Goal: Check status: Check status

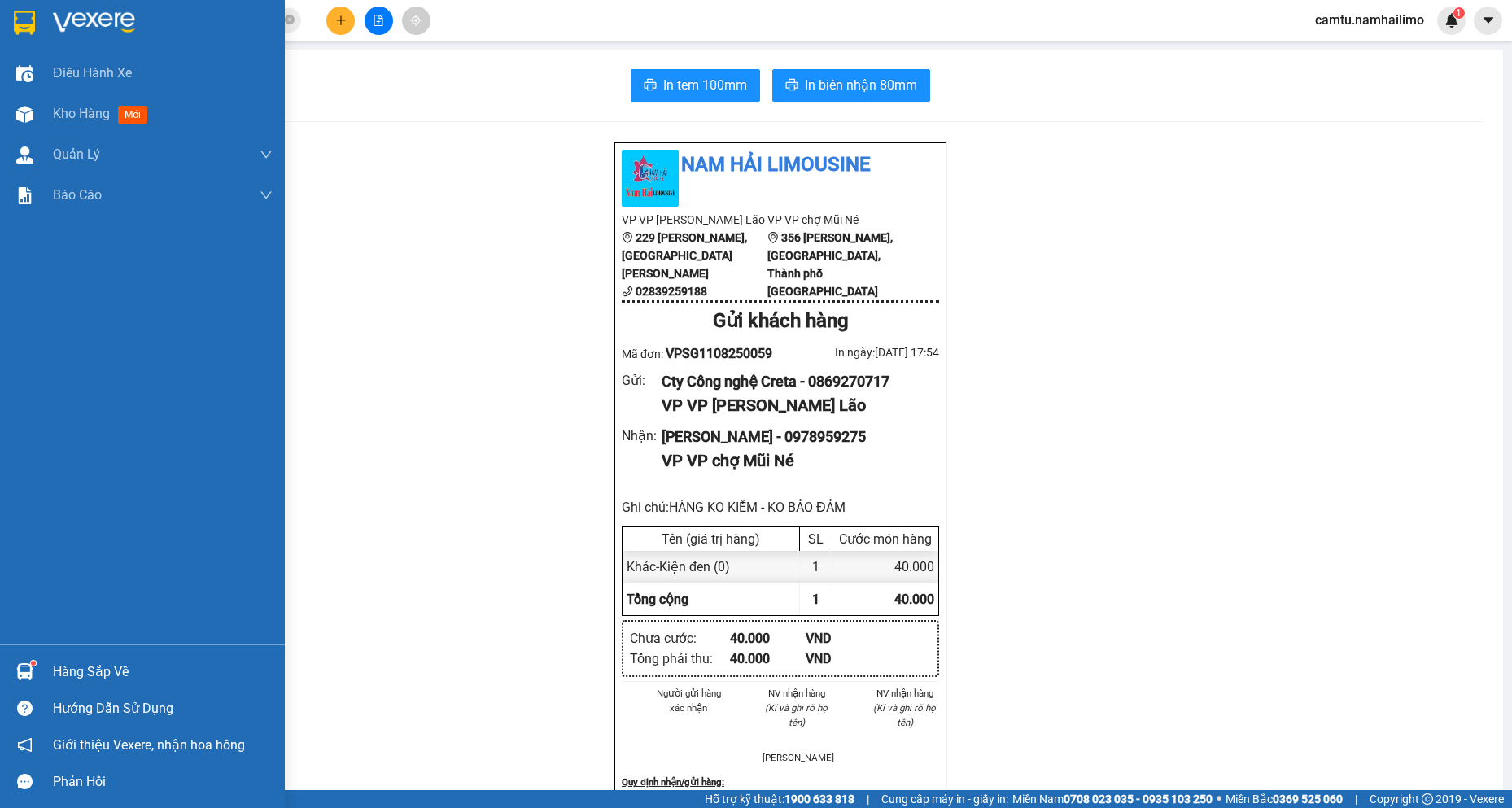
click at [14, 671] on div at bounding box center [25, 671] width 29 height 29
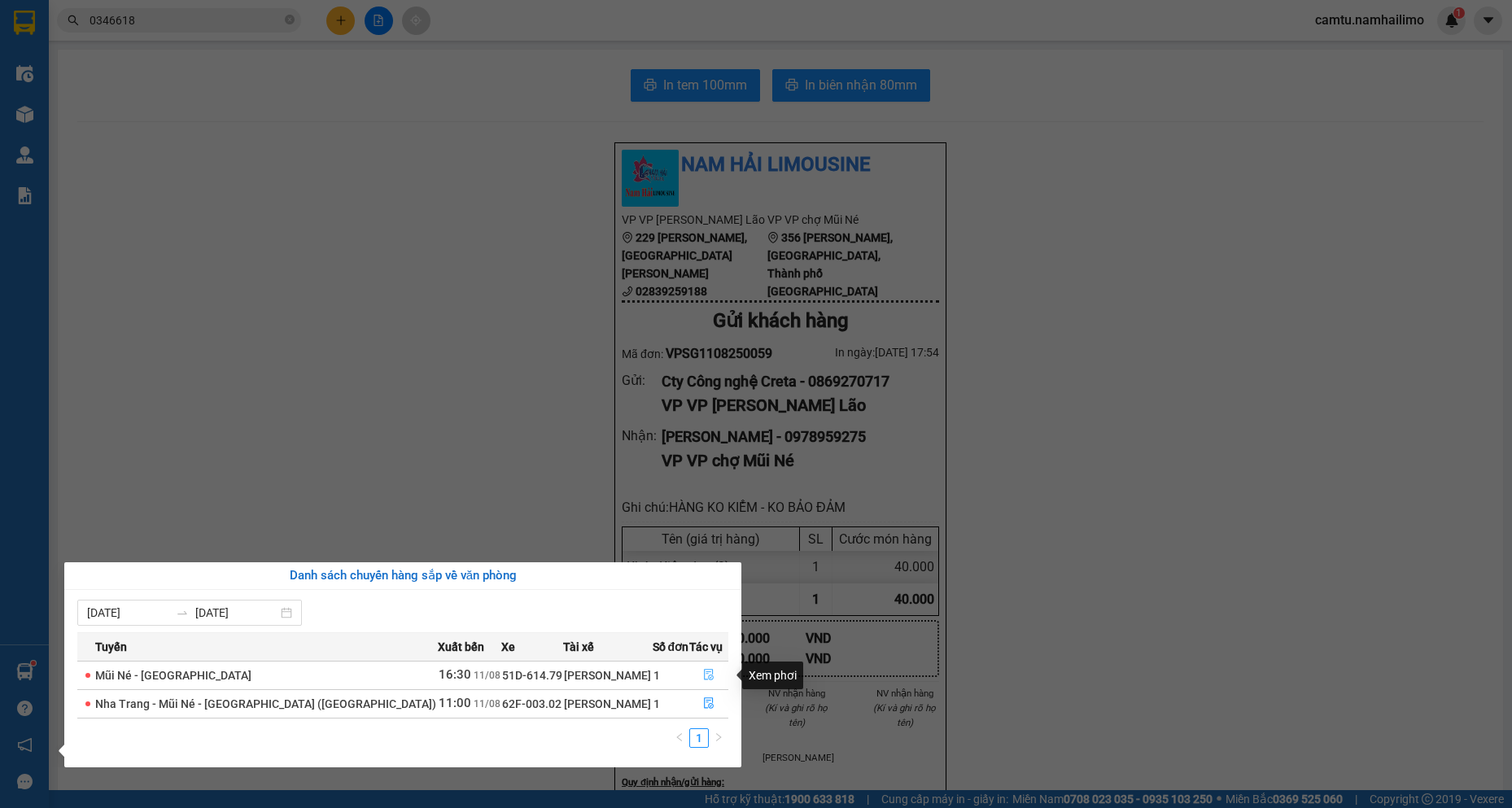
click at [708, 671] on icon "file-done" at bounding box center [709, 676] width 10 height 12
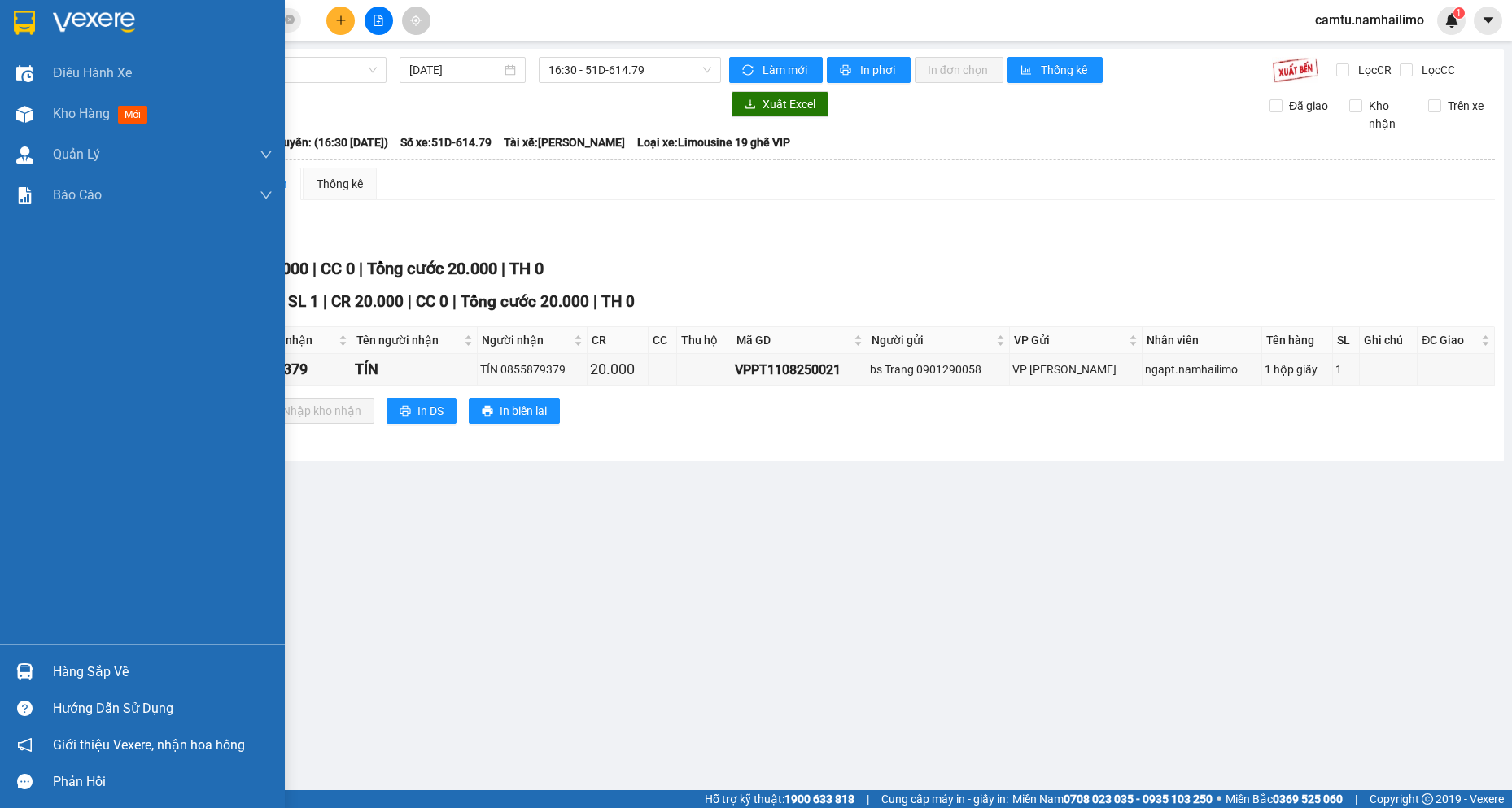
click at [106, 676] on div "Hàng sắp về" at bounding box center [162, 672] width 220 height 25
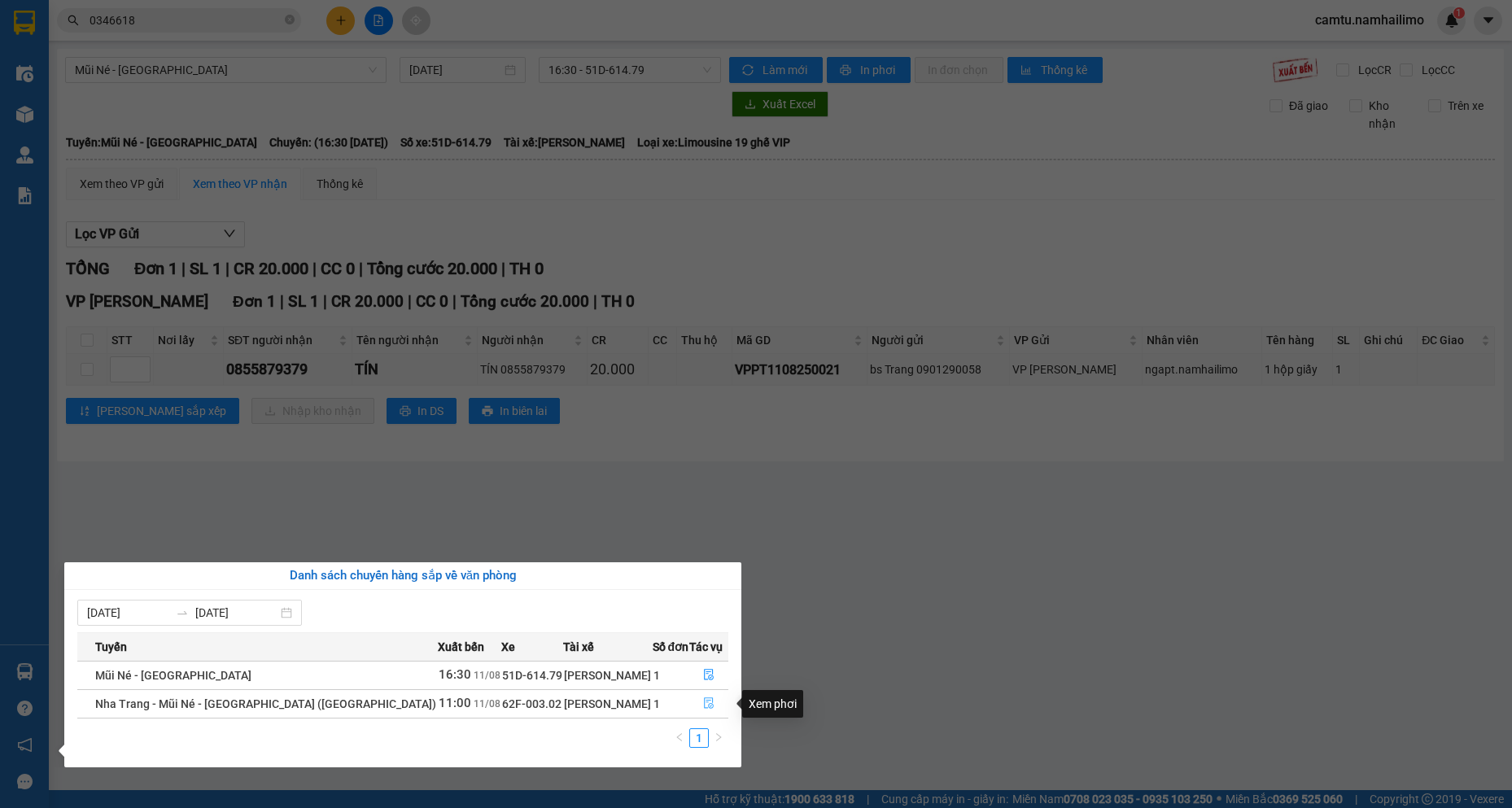
click at [704, 706] on icon "file-done" at bounding box center [709, 704] width 10 height 12
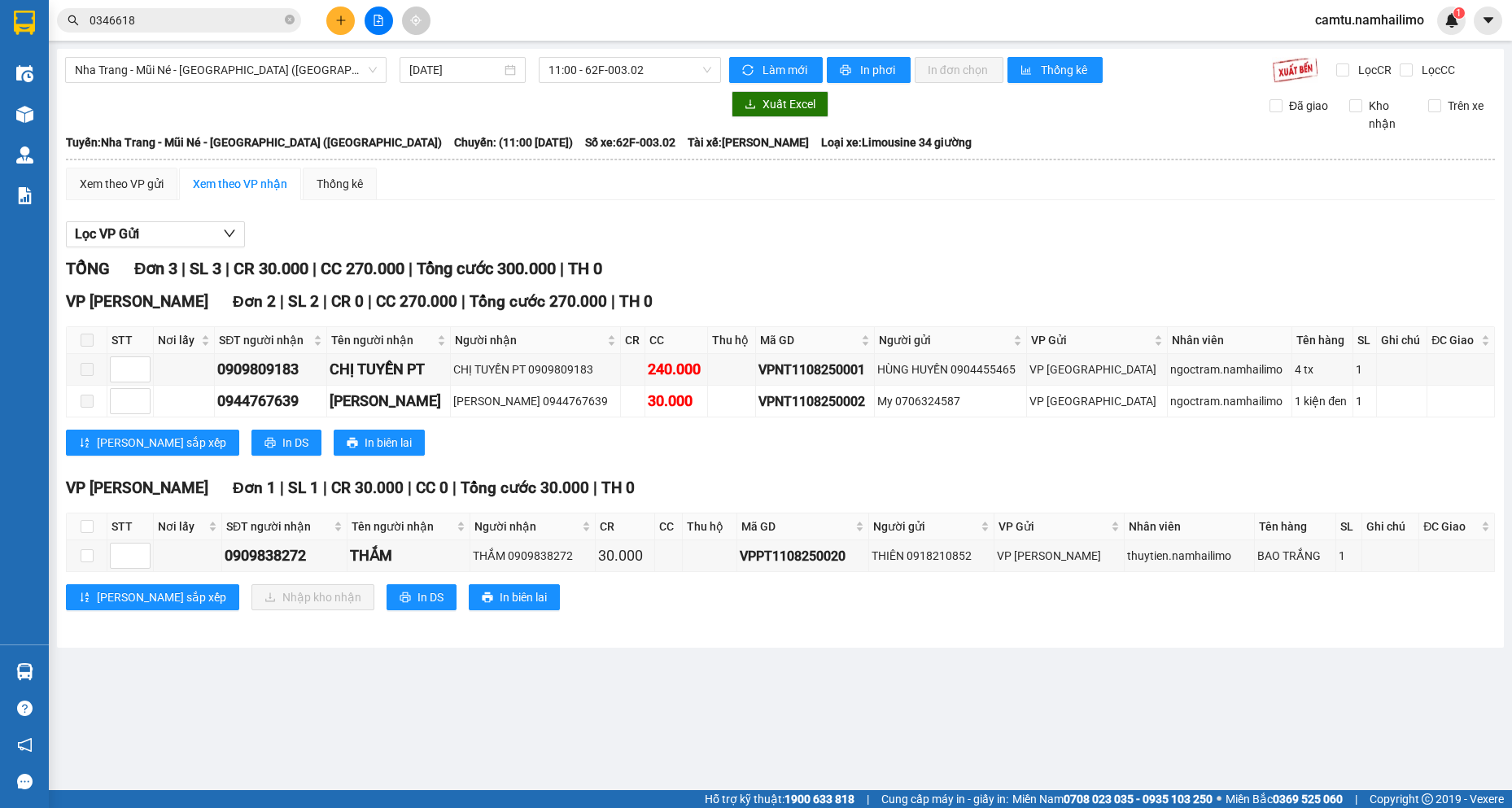
click at [491, 755] on main "[GEOGRAPHIC_DATA] - Mũi Né - [GEOGRAPHIC_DATA] ([GEOGRAPHIC_DATA]) [DATE] 11:00…" at bounding box center [756, 395] width 1512 height 790
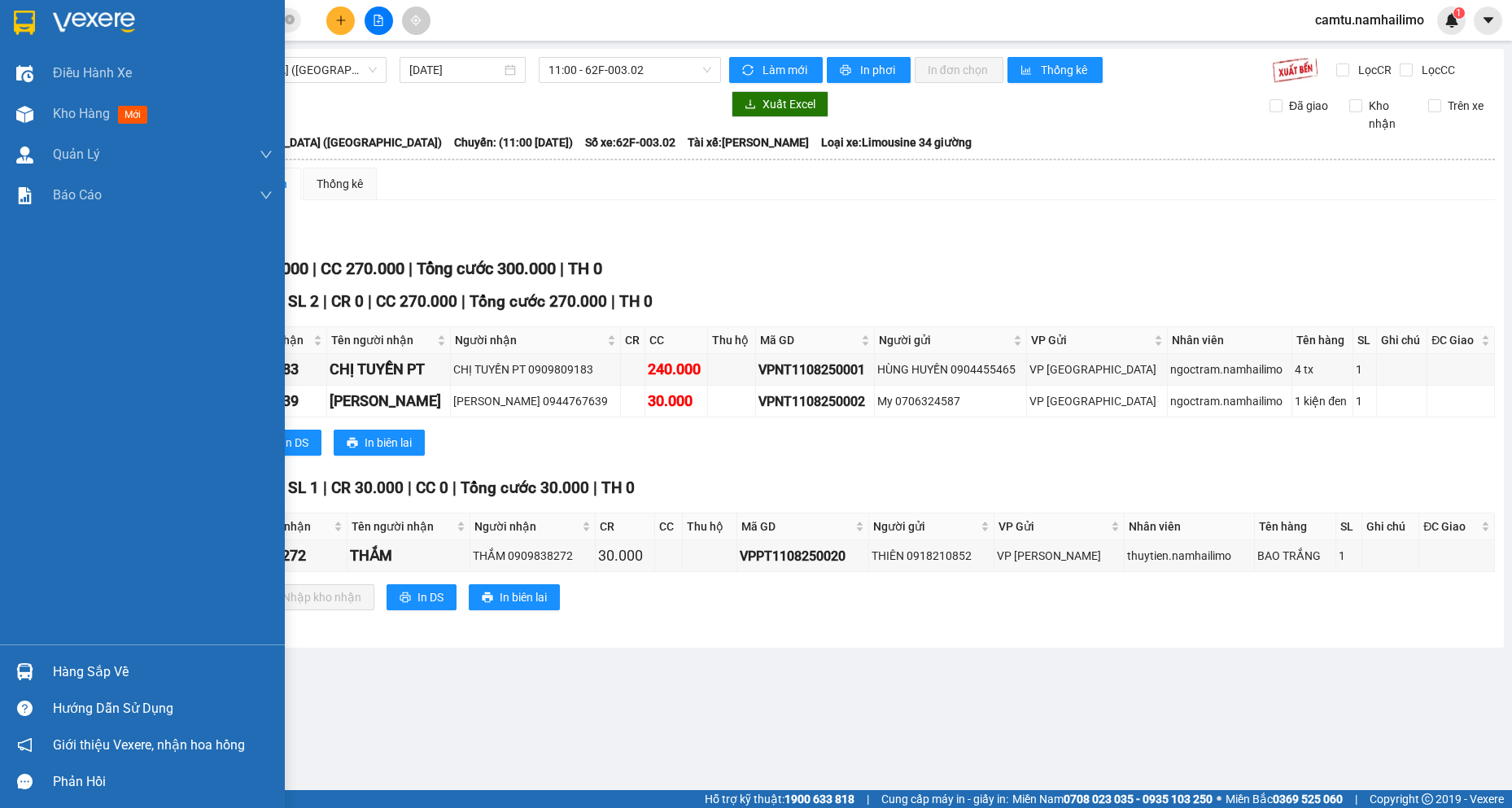
click at [26, 680] on img at bounding box center [25, 671] width 17 height 17
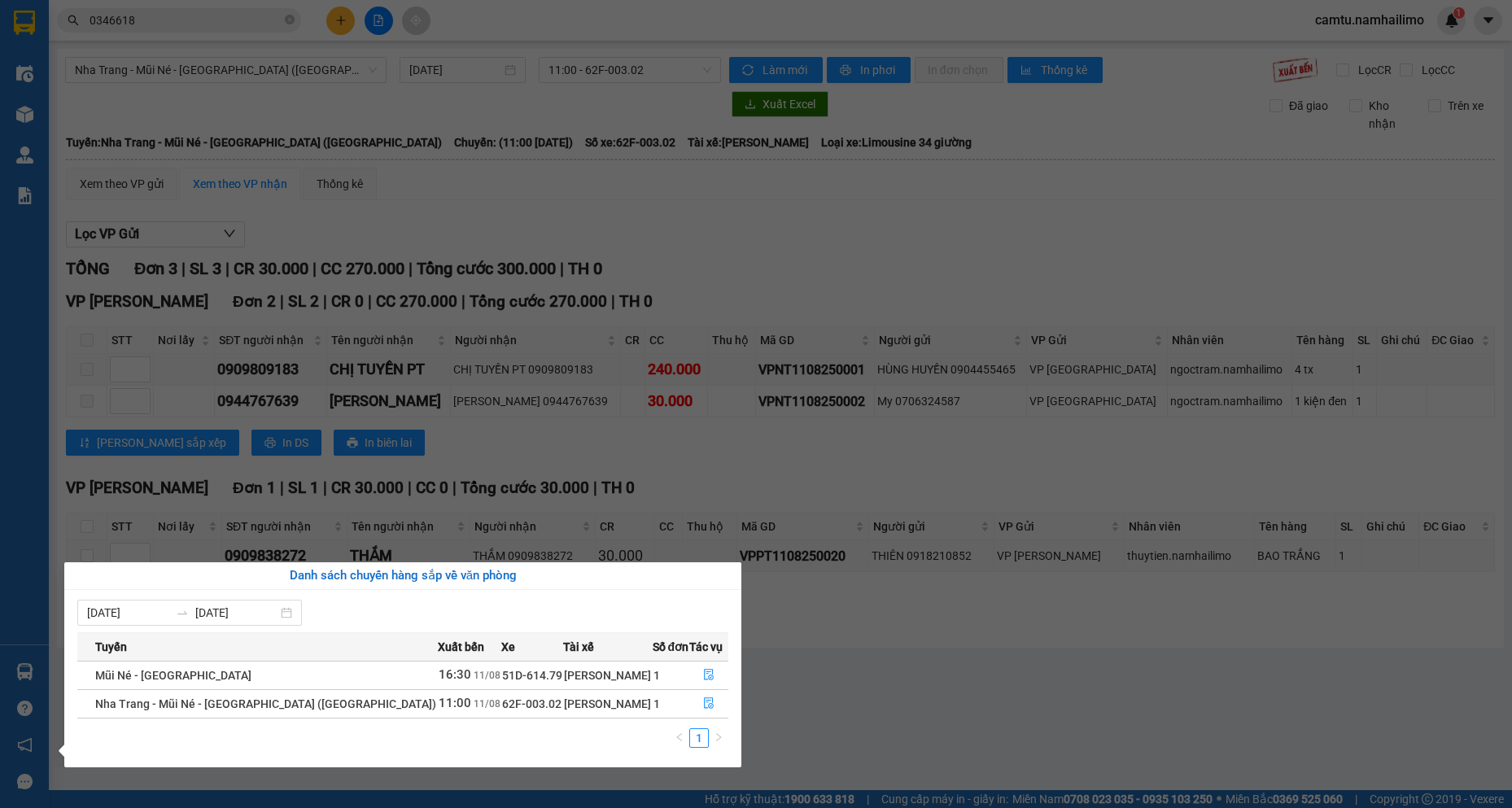
click at [819, 705] on section "Kết quả tìm kiếm ( 1 ) Bộ lọc Mã ĐH Trạng thái Món hàng Tổng cước Chưa cước Ngư…" at bounding box center [756, 404] width 1512 height 808
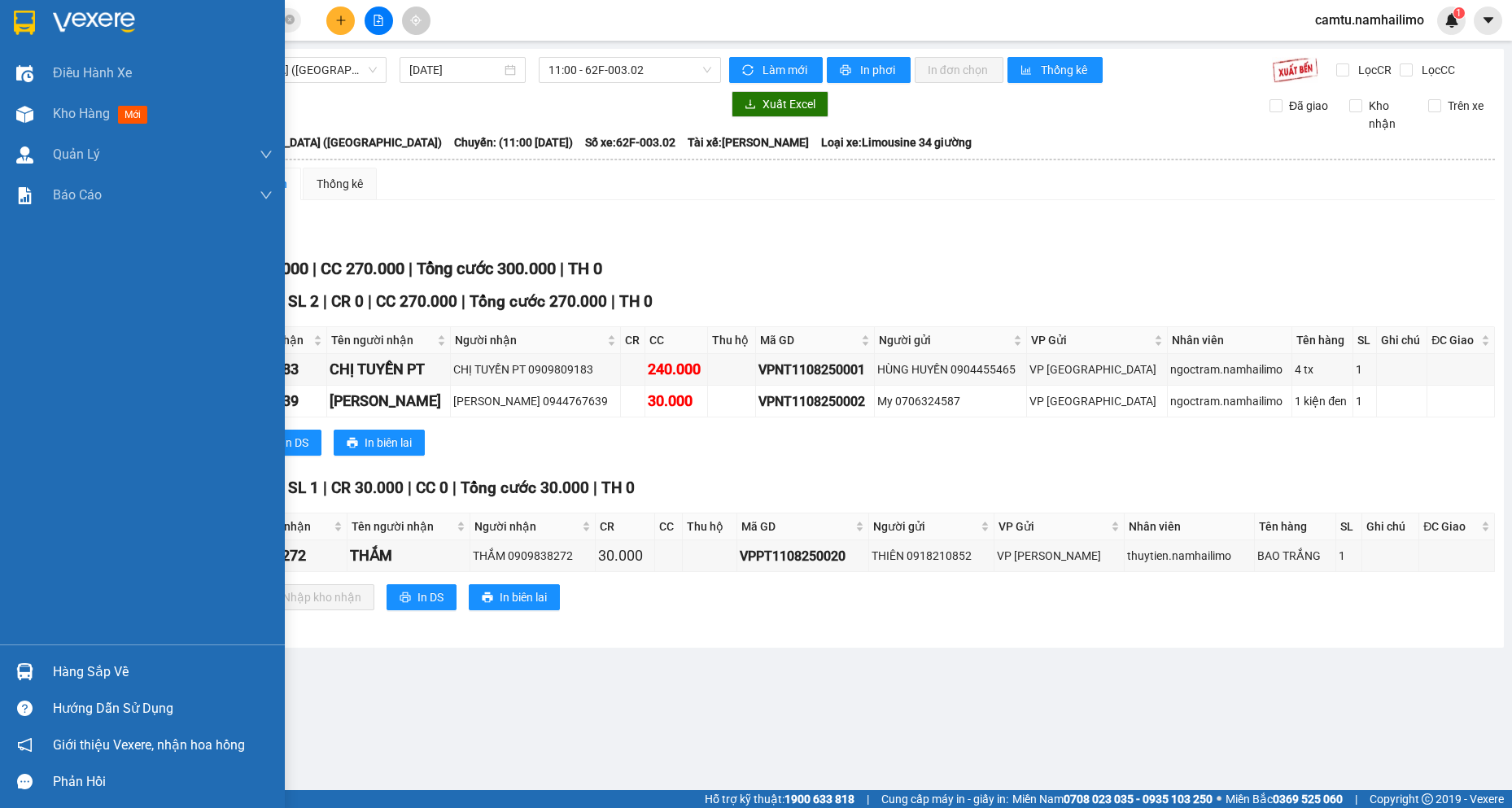
click at [30, 662] on div at bounding box center [25, 671] width 29 height 29
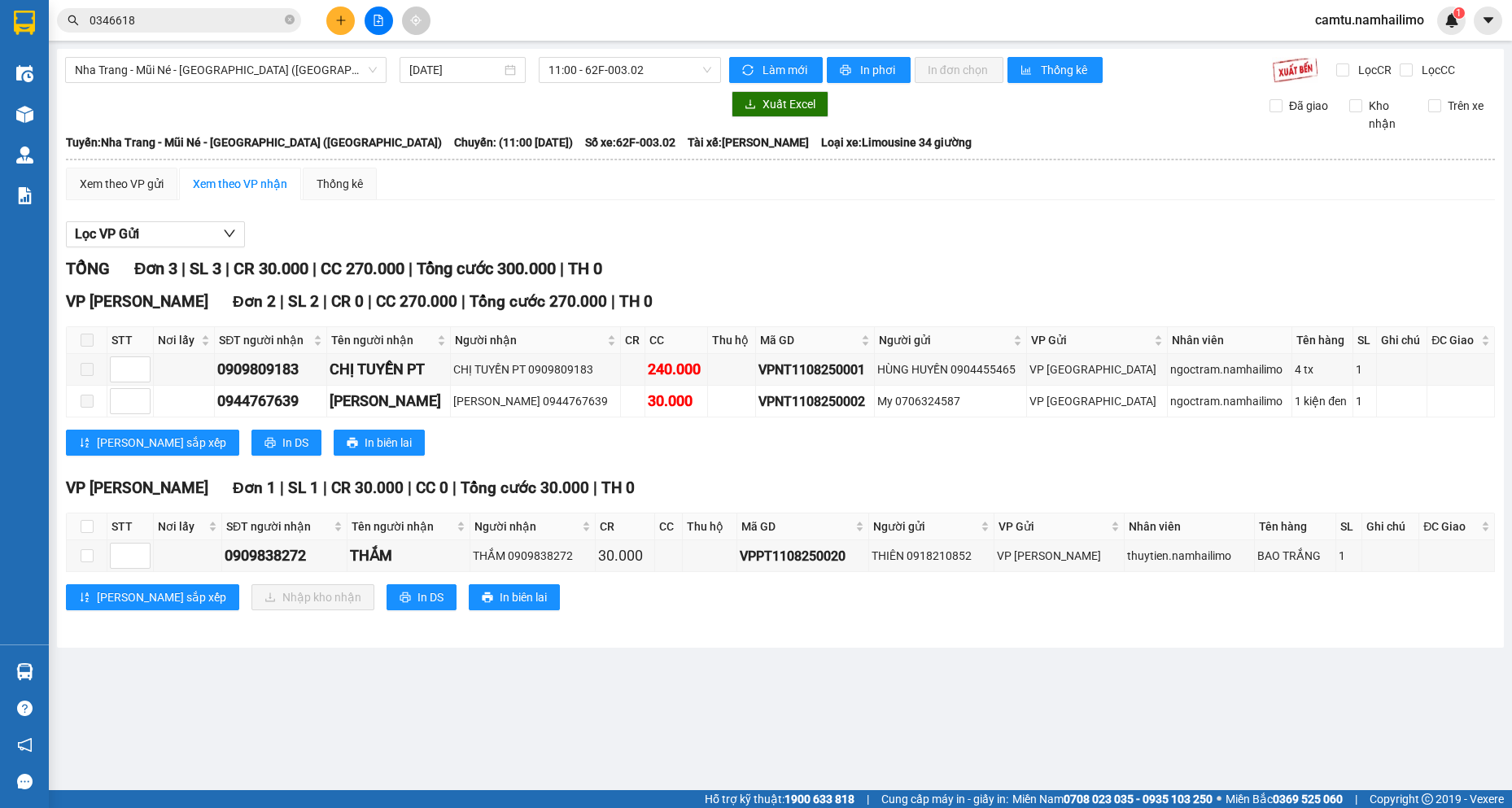
click at [835, 698] on section "Kết quả tìm kiếm ( 1 ) Bộ lọc Mã ĐH Trạng thái Món hàng Tổng cước Chưa cước Ngư…" at bounding box center [756, 404] width 1512 height 808
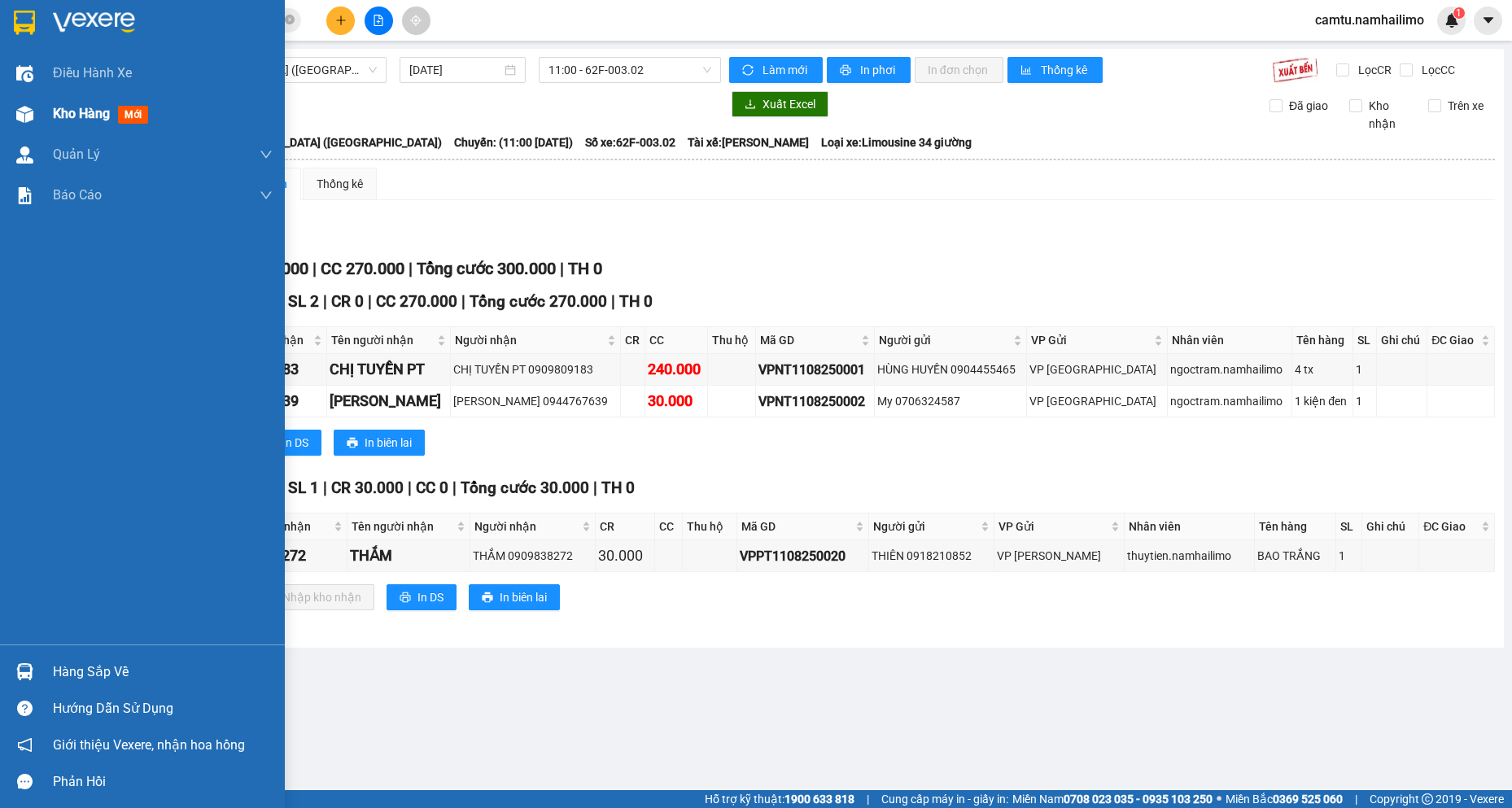
click at [43, 106] on div "Kho hàng mới" at bounding box center [142, 114] width 285 height 40
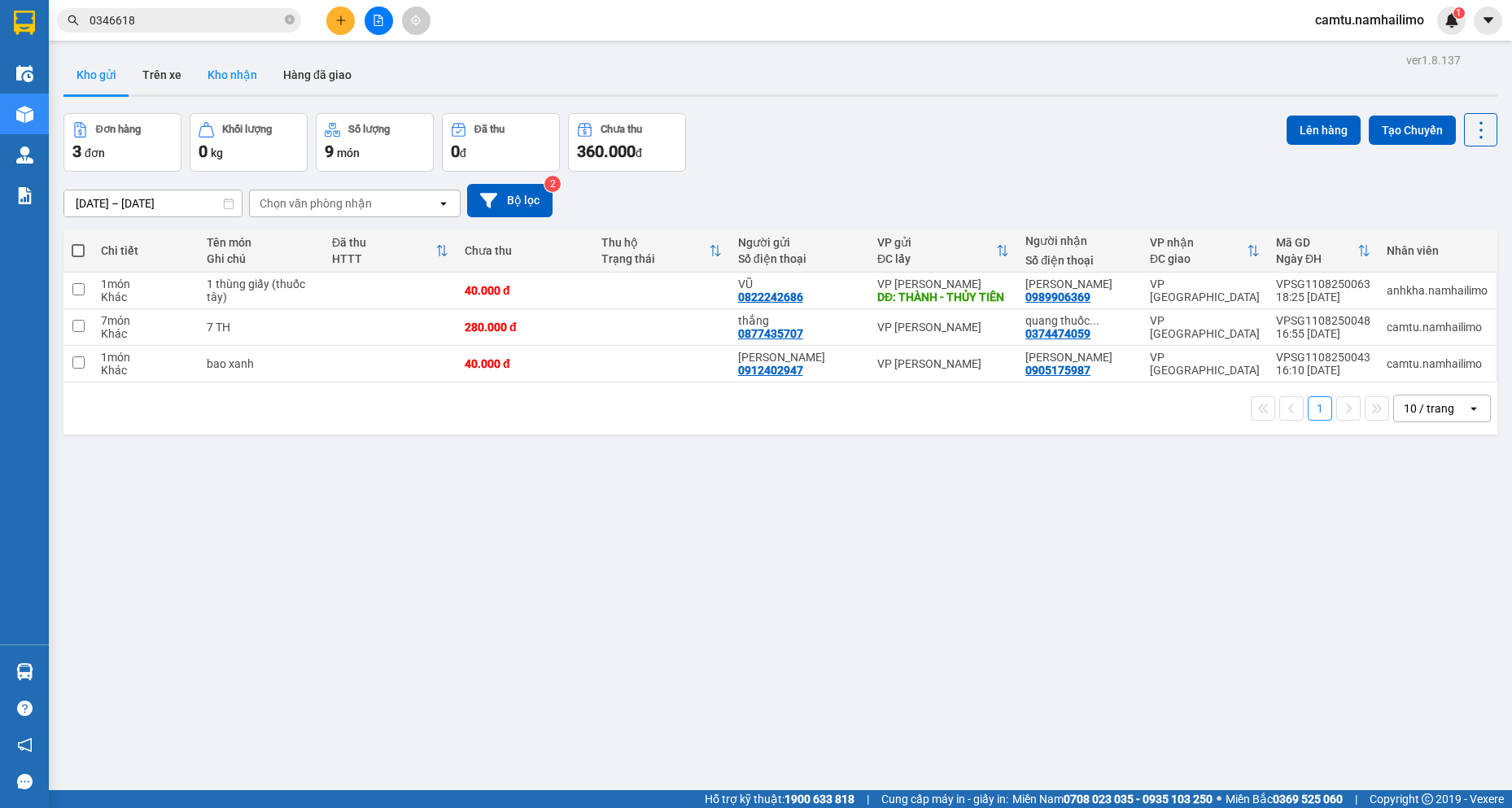
click at [216, 63] on button "Kho nhận" at bounding box center [232, 74] width 76 height 39
